Goal: Transaction & Acquisition: Purchase product/service

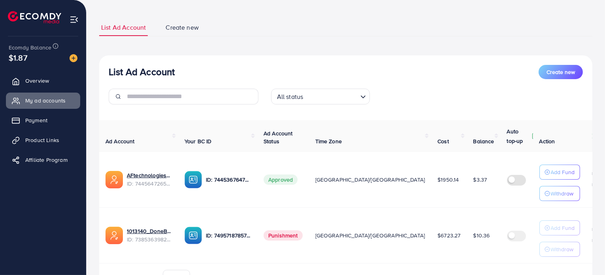
scroll to position [84, 0]
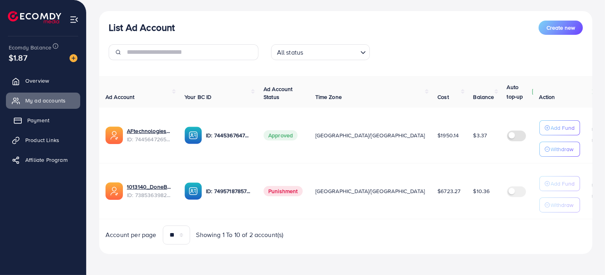
click at [55, 117] on link "Payment" at bounding box center [43, 120] width 74 height 16
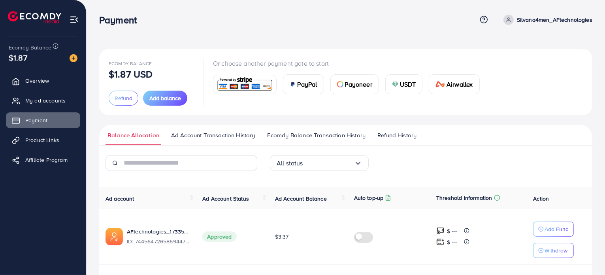
click at [398, 83] on div "USDT" at bounding box center [404, 84] width 37 height 19
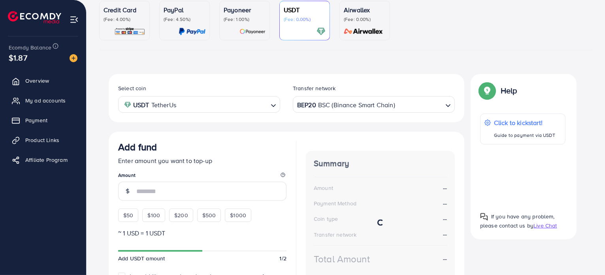
scroll to position [81, 0]
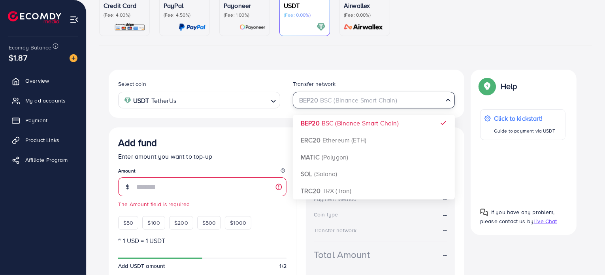
click at [336, 105] on div "BEP20 BSC (Binance Smart Chain)" at bounding box center [369, 99] width 147 height 14
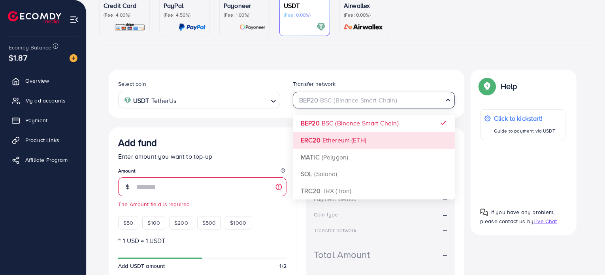
click at [232, 105] on input "Search for option" at bounding box center [223, 100] width 89 height 12
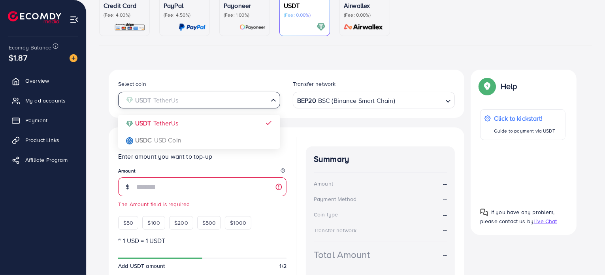
click at [232, 105] on input "Search for option" at bounding box center [195, 100] width 146 height 12
click at [314, 94] on div "BEP20 BSC (Binance Smart Chain)" at bounding box center [369, 99] width 147 height 14
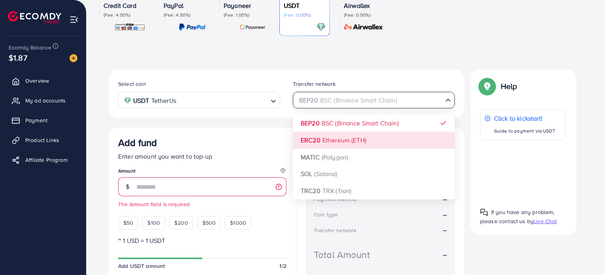
click at [317, 137] on div "Select coin USDT TetherUs Loading... Transfer network BEP20 BSC (Binance Smart …" at bounding box center [287, 200] width 356 height 261
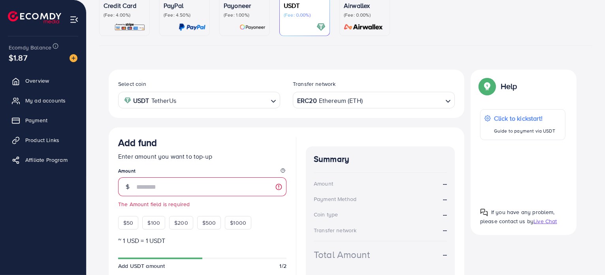
click at [308, 109] on div "Select coin USDT TetherUs Loading... Transfer network ERC20 Ethereum (ETH) Load…" at bounding box center [287, 94] width 356 height 48
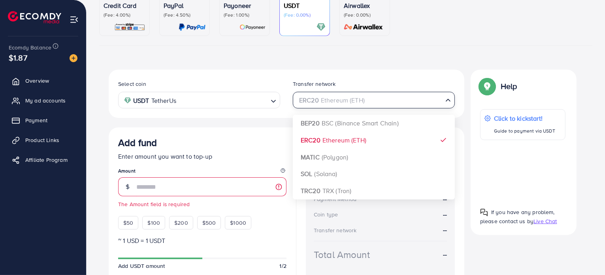
click at [308, 103] on div "ERC20 Ethereum (ETH)" at bounding box center [369, 99] width 147 height 14
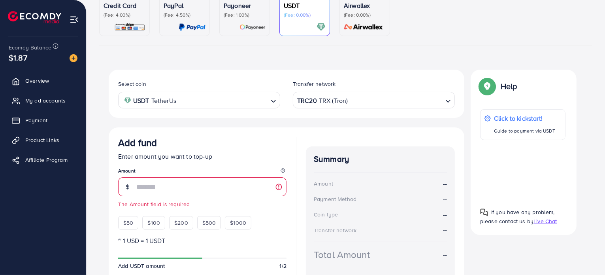
click at [326, 189] on div "Select coin USDT TetherUs Loading... Transfer network TRC20 TRX (Tron) Loading.…" at bounding box center [287, 200] width 356 height 261
click at [240, 76] on div "Select coin USDT TetherUs Loading... Transfer network TRC20 TRX (Tron) Loading.…" at bounding box center [287, 94] width 356 height 48
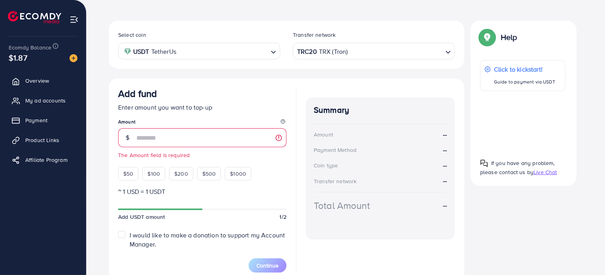
scroll to position [160, 0]
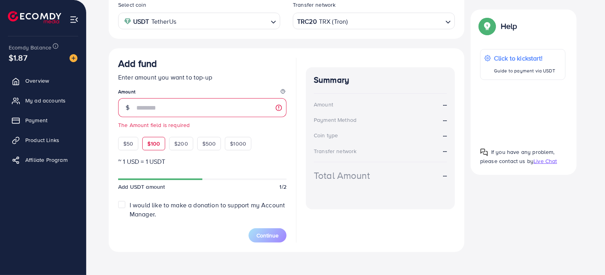
click at [149, 145] on span "$100" at bounding box center [153, 144] width 13 height 8
type input "***"
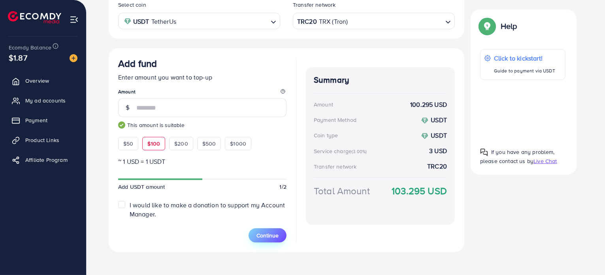
click at [263, 230] on button "Continue" at bounding box center [268, 235] width 38 height 14
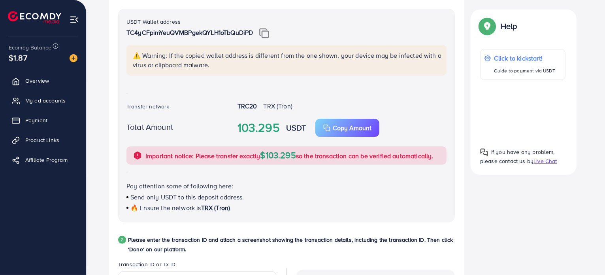
scroll to position [142, 0]
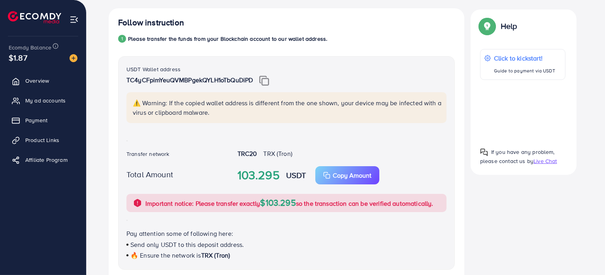
click at [268, 82] on img at bounding box center [264, 81] width 10 height 10
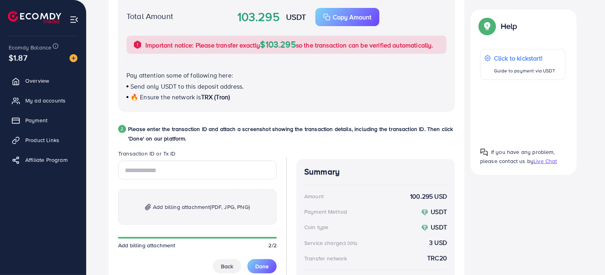
drag, startPoint x: 146, startPoint y: 180, endPoint x: 148, endPoint y: 169, distance: 10.9
click at [146, 180] on div "Add billing attachment (PDF, JPG, PNG) Add billing attachment 2/2 Back Done" at bounding box center [197, 216] width 159 height 112
click at [149, 169] on input "text" at bounding box center [197, 169] width 159 height 19
paste input "**********"
click at [230, 172] on input "**********" at bounding box center [197, 169] width 159 height 19
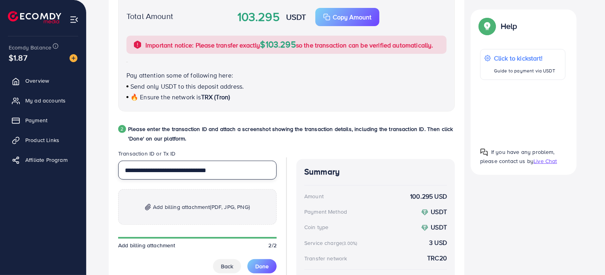
type input "**********"
click at [209, 206] on span "Add billing attachment (PDF, JPG, PNG)" at bounding box center [201, 206] width 97 height 9
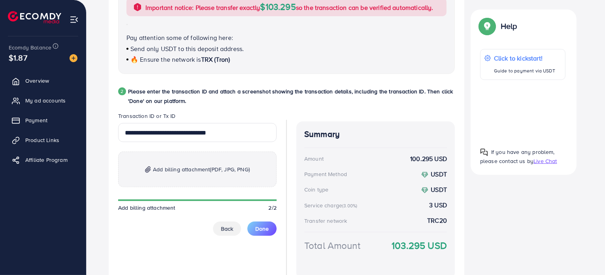
scroll to position [379, 0]
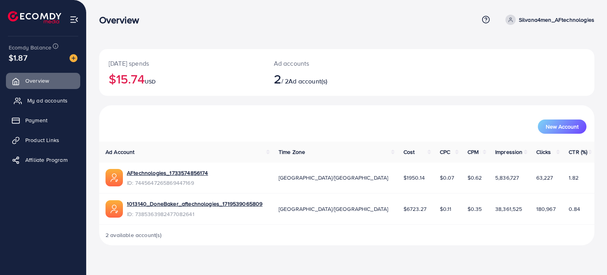
click at [52, 102] on span "My ad accounts" at bounding box center [47, 100] width 40 height 8
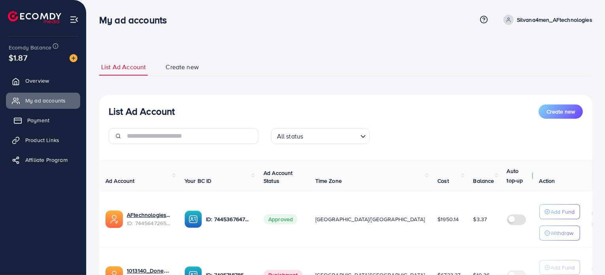
click at [59, 115] on link "Payment" at bounding box center [43, 120] width 74 height 16
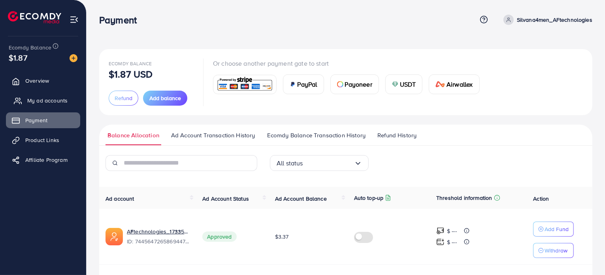
click at [54, 101] on span "My ad accounts" at bounding box center [47, 100] width 40 height 8
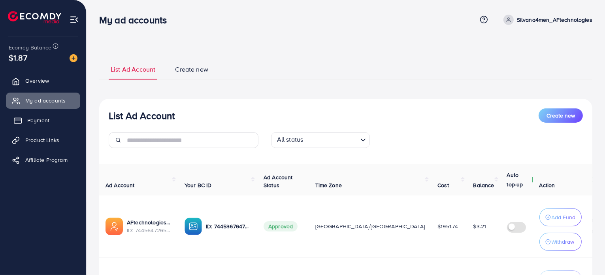
click at [43, 119] on span "Payment" at bounding box center [38, 120] width 22 height 8
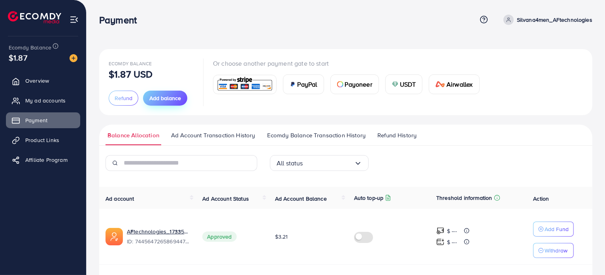
click at [160, 99] on span "Add balance" at bounding box center [165, 98] width 32 height 8
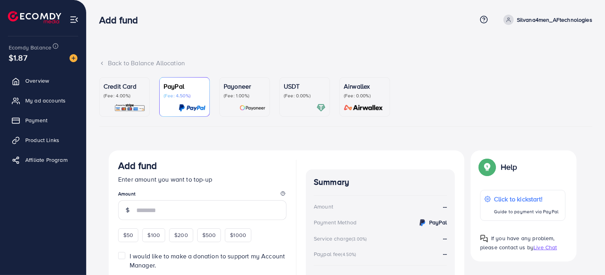
click at [306, 105] on div at bounding box center [305, 107] width 42 height 9
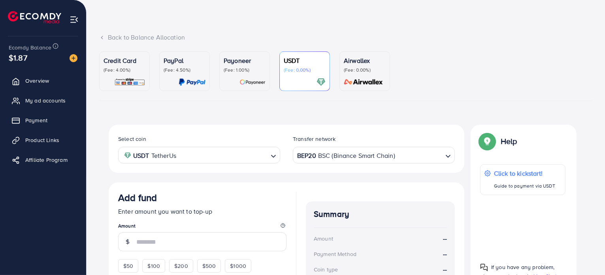
scroll to position [79, 0]
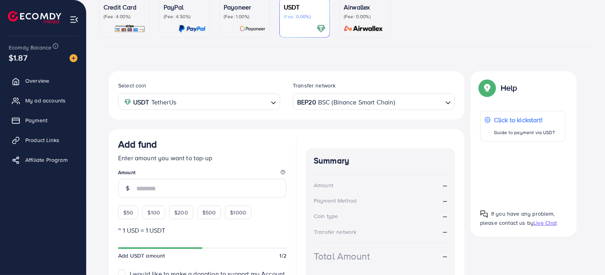
click at [229, 102] on input "Search for option" at bounding box center [223, 102] width 89 height 12
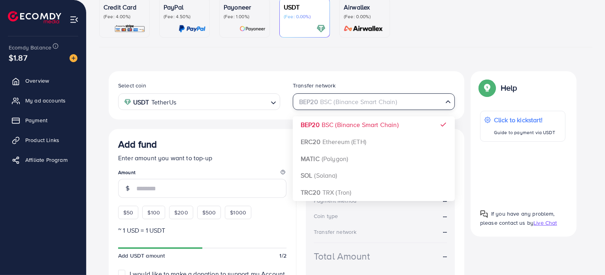
click at [329, 108] on div "BEP20 BSC (Binance Smart Chain) Loading..." at bounding box center [374, 101] width 162 height 16
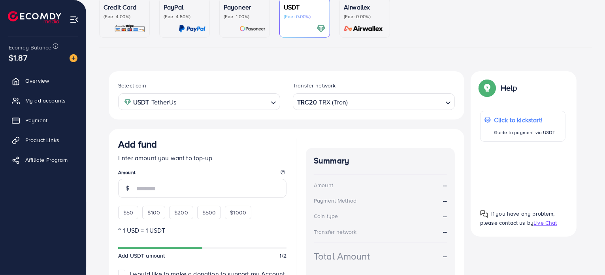
click at [317, 191] on div "Select coin USDT TetherUs Loading... Transfer network TRC20 TRX (Tron) Loading.…" at bounding box center [287, 195] width 356 height 249
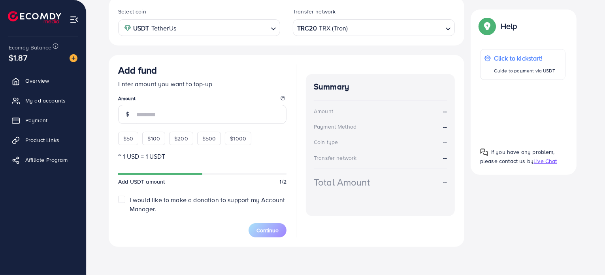
click at [145, 142] on div "$100" at bounding box center [153, 138] width 23 height 13
type input "***"
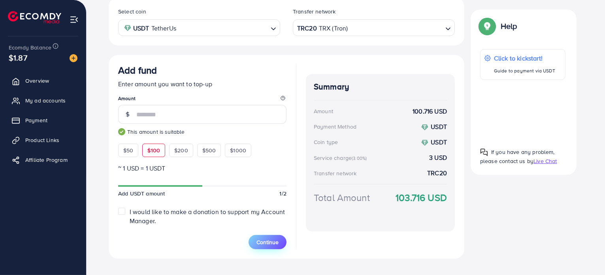
click at [275, 237] on button "Continue" at bounding box center [268, 242] width 38 height 14
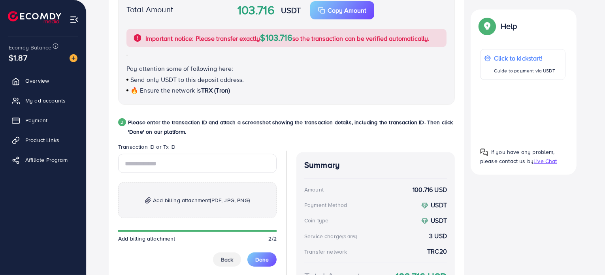
scroll to position [300, 0]
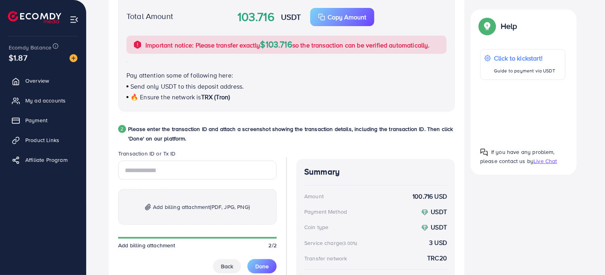
click at [200, 158] on legend "Transaction ID or Tx ID" at bounding box center [197, 154] width 159 height 11
paste input "**********"
click at [251, 141] on p "Please enter the transaction ID and attach a screenshot showing the transaction…" at bounding box center [291, 133] width 327 height 19
click at [232, 170] on input "**********" at bounding box center [197, 169] width 159 height 19
click at [231, 208] on span "(PDF, JPG, PNG)" at bounding box center [230, 207] width 40 height 8
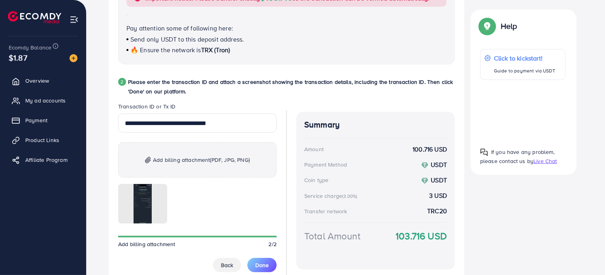
scroll to position [348, 0]
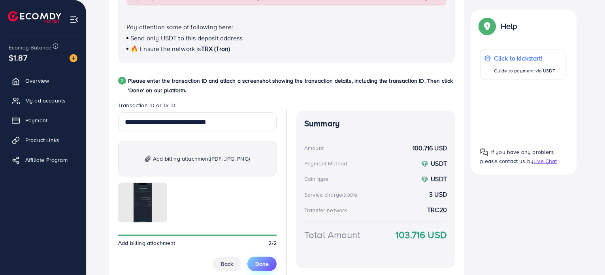
click at [264, 263] on span "Done" at bounding box center [261, 264] width 13 height 8
click at [259, 124] on input "**********" at bounding box center [197, 121] width 159 height 19
click at [259, 260] on span "Done" at bounding box center [261, 264] width 13 height 8
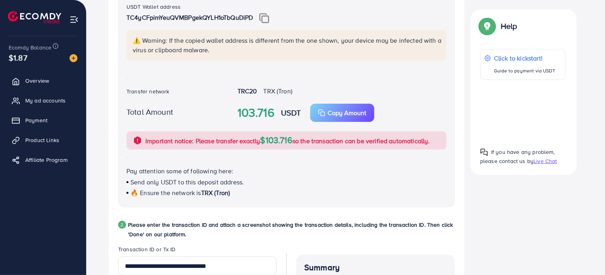
scroll to position [269, 0]
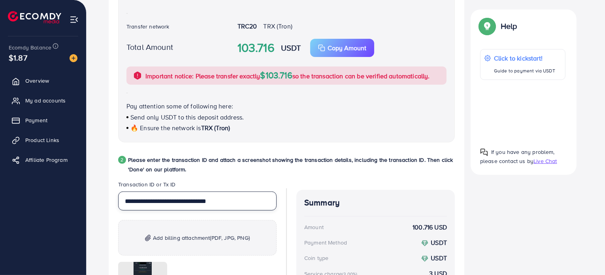
click at [207, 200] on input "**********" at bounding box center [197, 200] width 159 height 19
paste input "text"
type input "**********"
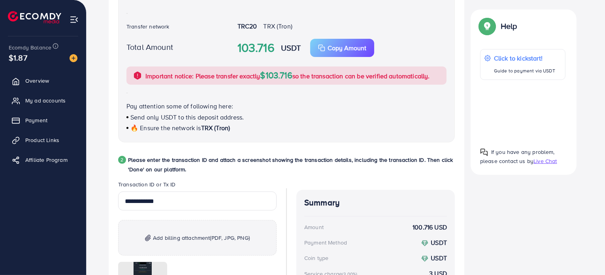
click at [258, 183] on legend "Transaction ID or Tx ID" at bounding box center [197, 185] width 159 height 11
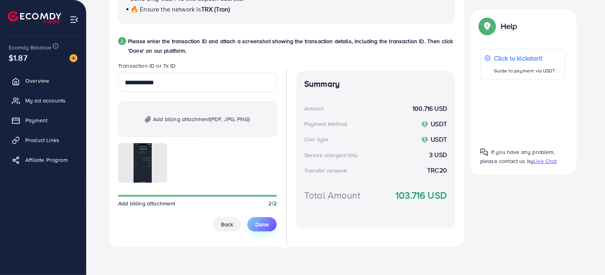
click at [266, 220] on span "Done" at bounding box center [261, 224] width 13 height 8
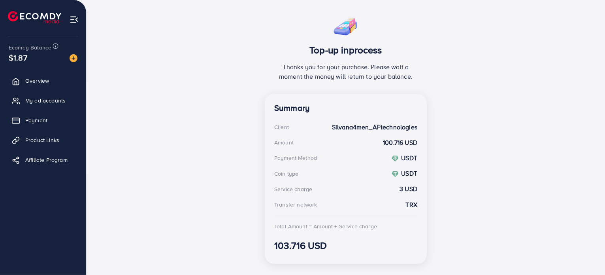
scroll to position [155, 0]
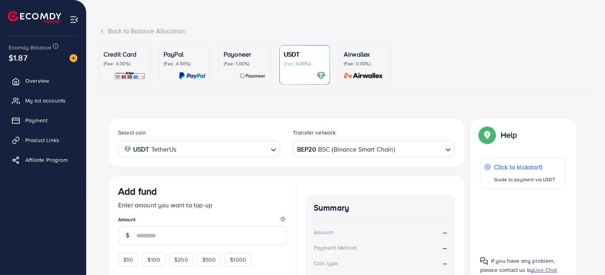
scroll to position [81, 0]
